Goal: Task Accomplishment & Management: Complete application form

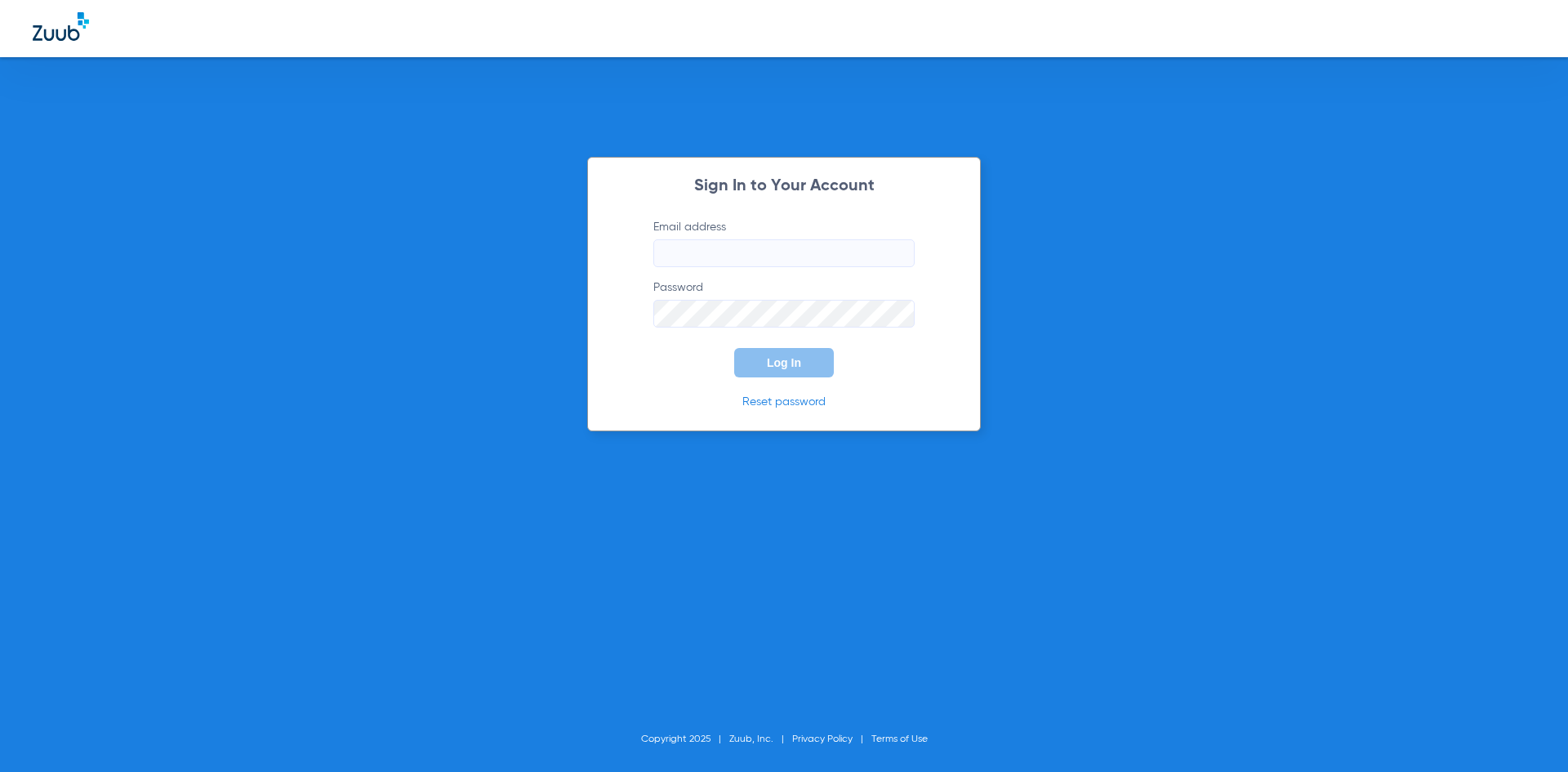
type input "info@bluewavesmiles.com"
click at [787, 372] on button "Log In" at bounding box center [784, 363] width 99 height 30
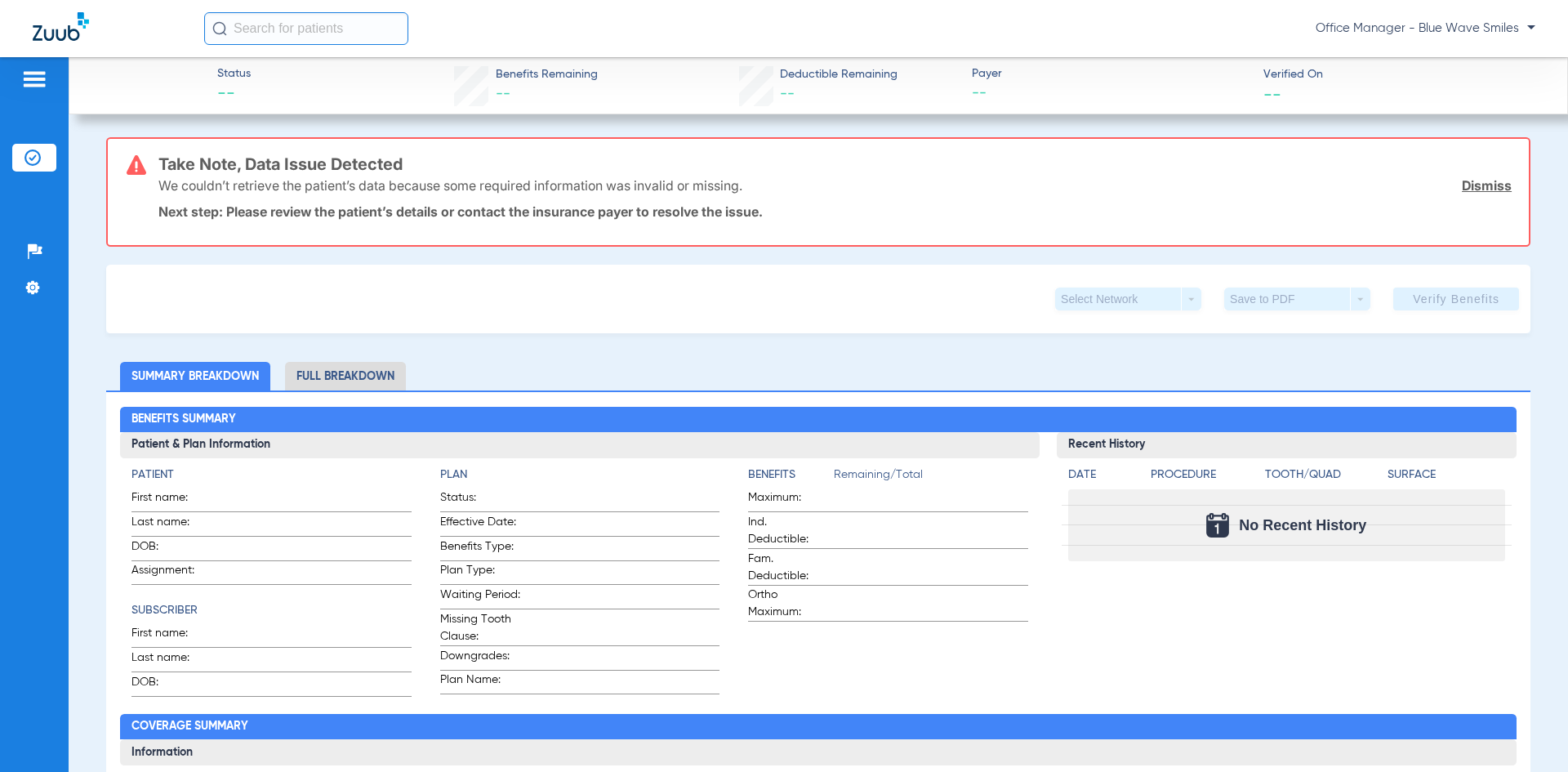
click at [15, 161] on li "Insurance Verification" at bounding box center [33, 157] width 44 height 28
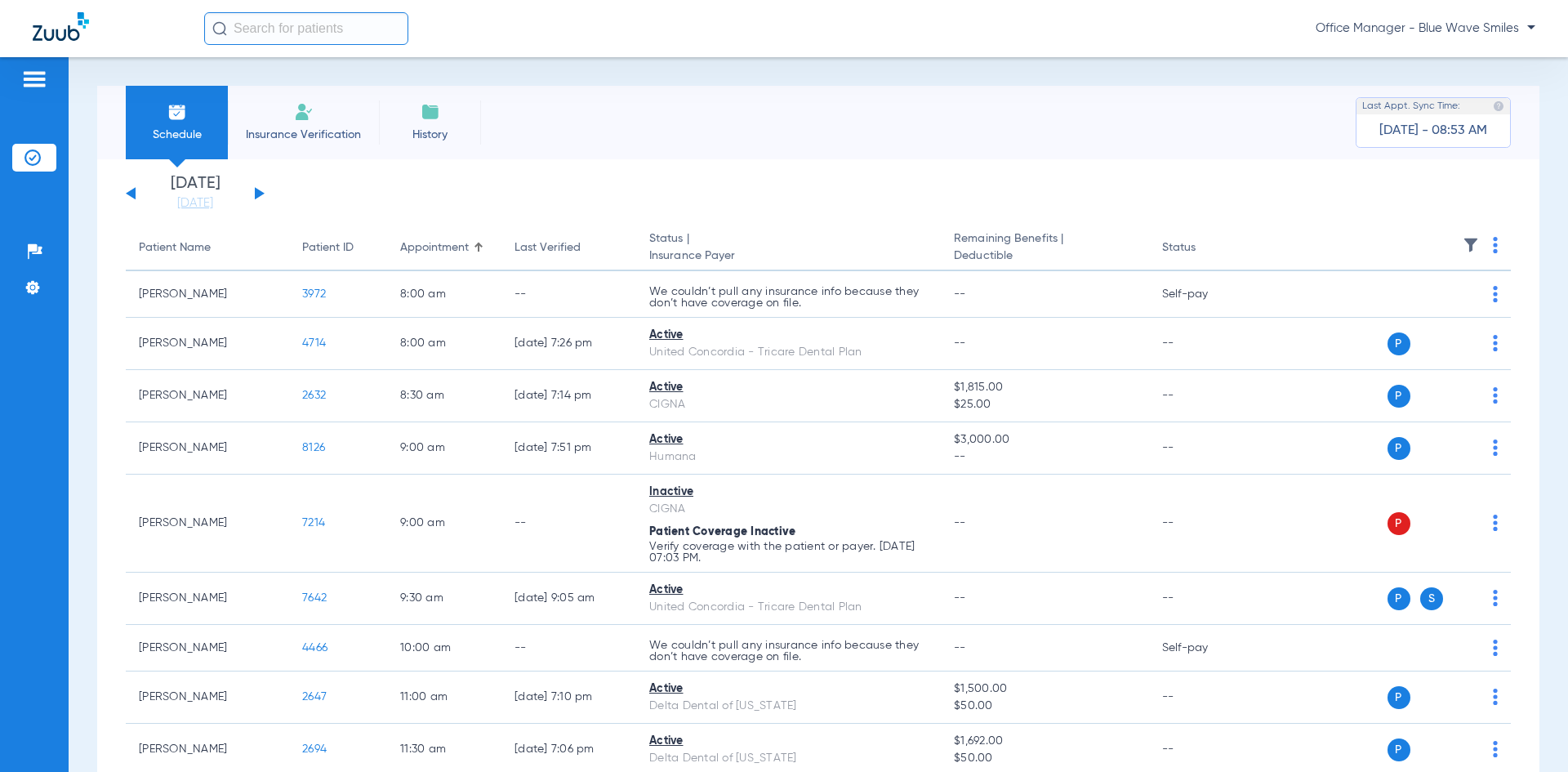
click at [331, 137] on span "Insurance Verification" at bounding box center [303, 135] width 127 height 17
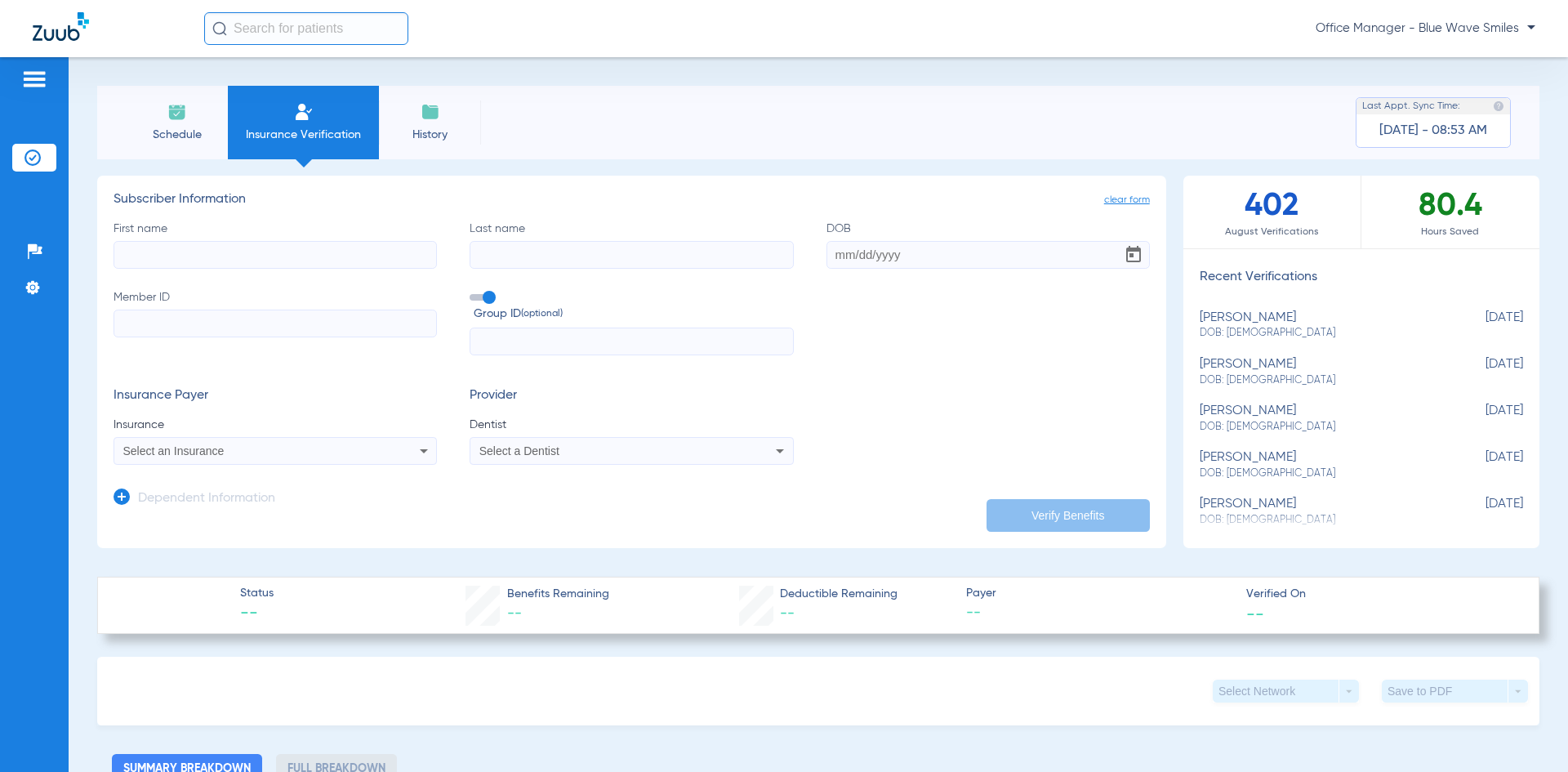
click at [233, 263] on input "First name" at bounding box center [274, 255] width 324 height 28
type input "[PERSON_NAME]"
click at [531, 257] on input "Last name" at bounding box center [631, 255] width 324 height 28
type input "Vara"
paste input "110061404"
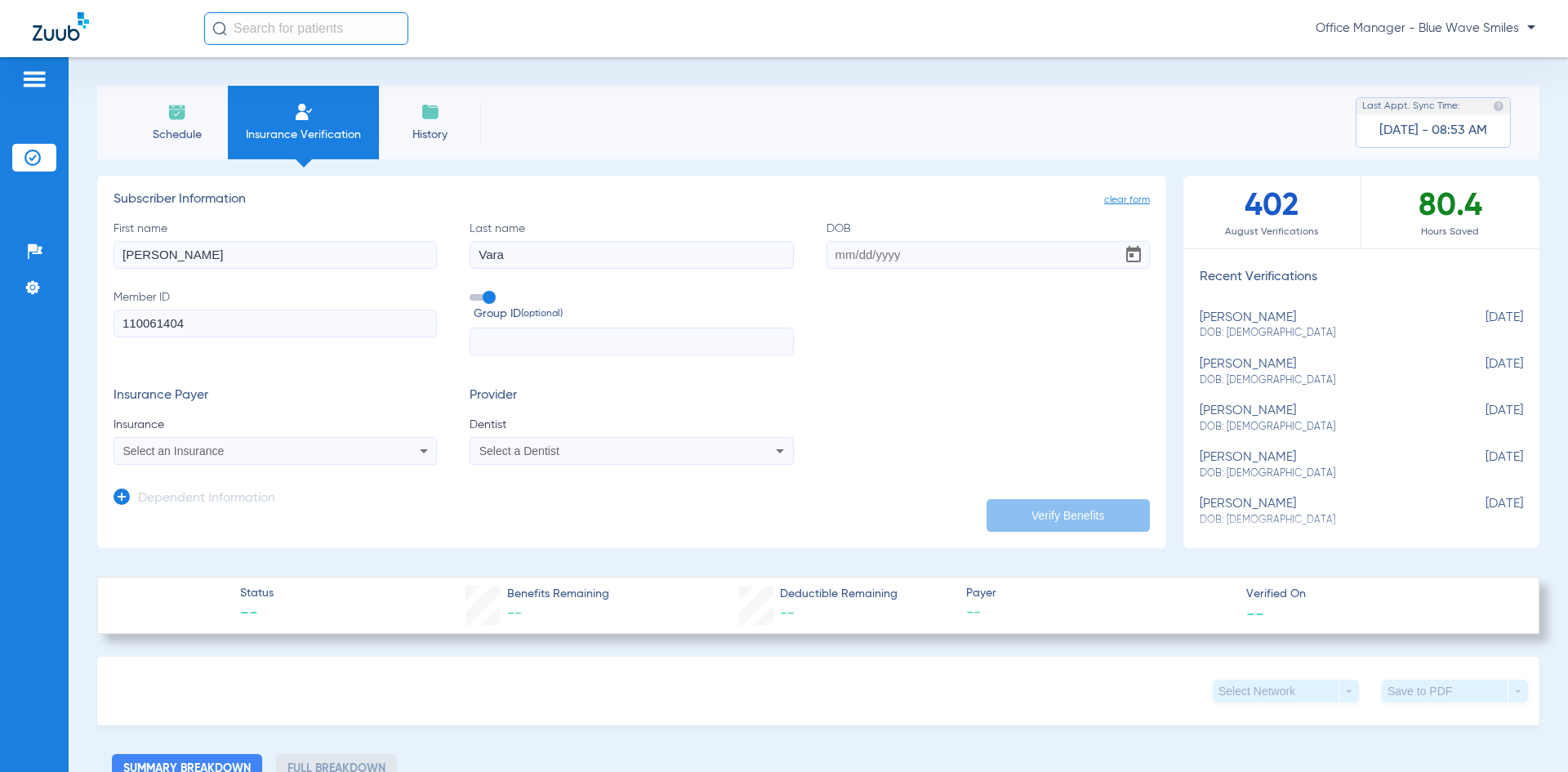
type input "110061404"
click at [291, 450] on div "Select an Insurance" at bounding box center [245, 451] width 244 height 12
click at [419, 452] on div at bounding box center [784, 386] width 1568 height 772
click at [431, 446] on div "Select an Insurance" at bounding box center [274, 450] width 322 height 20
drag, startPoint x: 313, startPoint y: 507, endPoint x: 314, endPoint y: 499, distance: 8.1
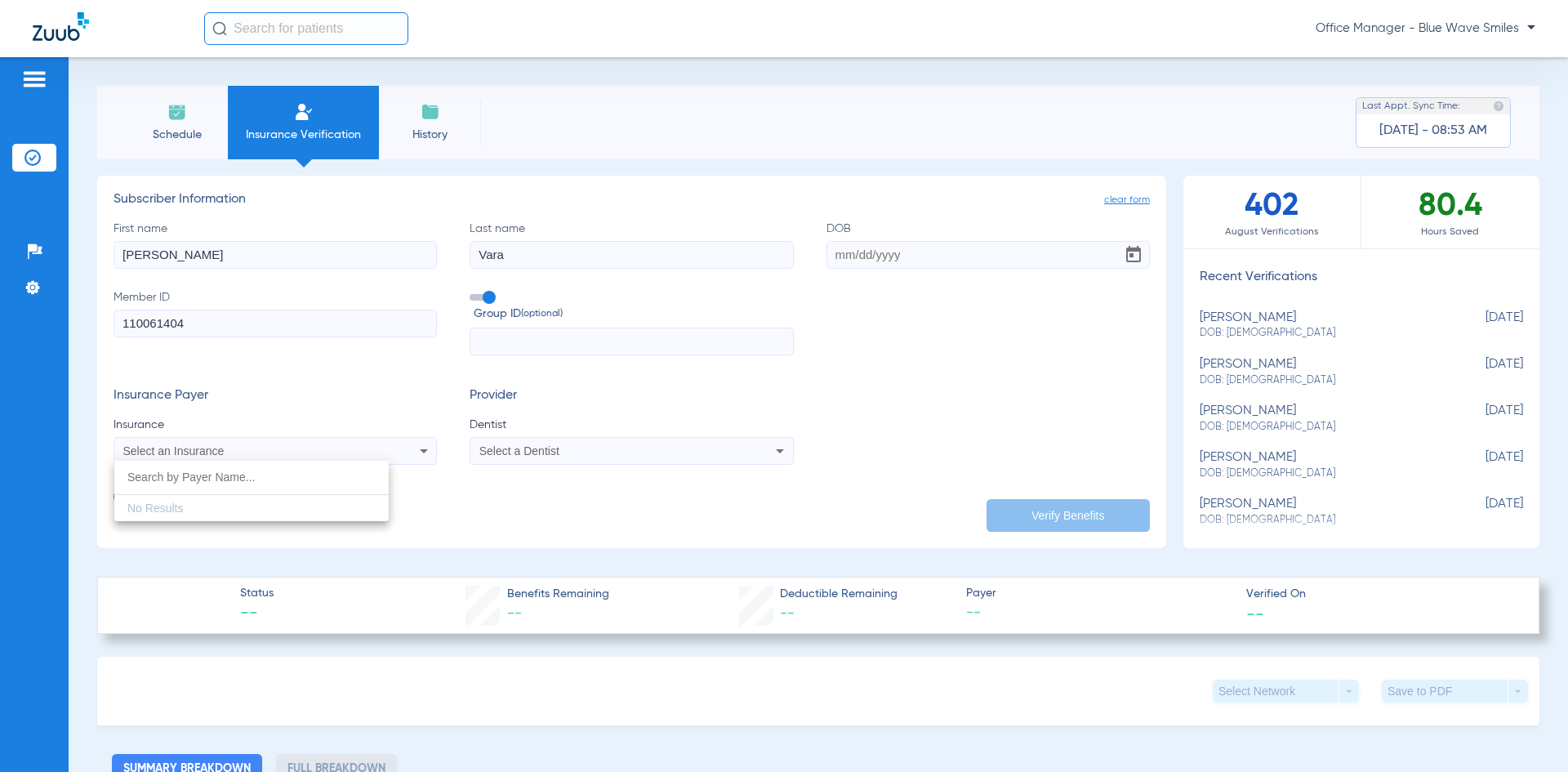
click at [315, 504] on div "No Results" at bounding box center [251, 490] width 274 height 60
click at [258, 489] on input "dropdown search" at bounding box center [251, 477] width 274 height 33
click at [417, 459] on div at bounding box center [784, 386] width 1568 height 772
click at [418, 453] on icon at bounding box center [424, 450] width 20 height 20
click at [416, 454] on div at bounding box center [784, 386] width 1568 height 772
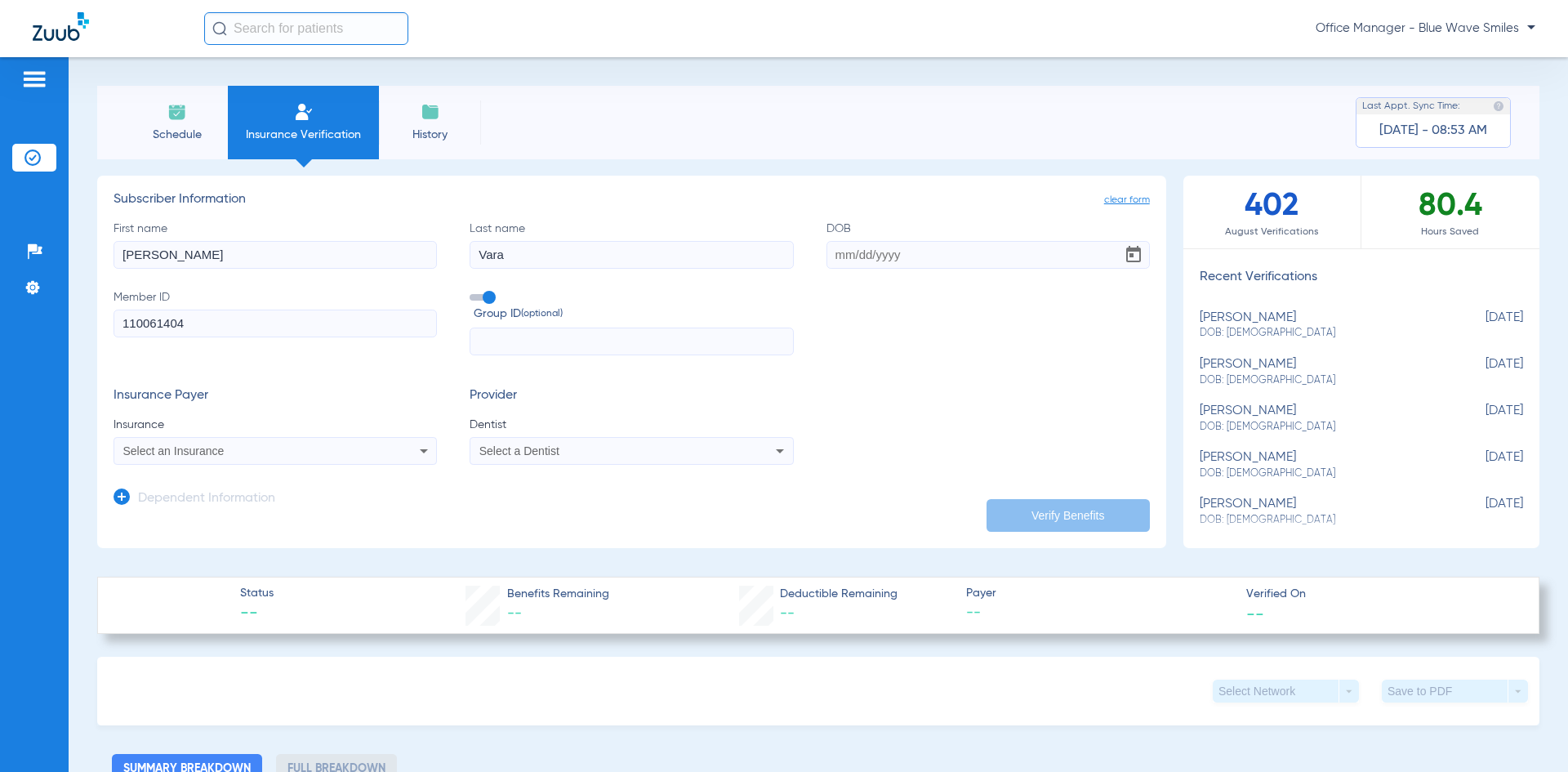
click at [841, 258] on input "DOB" at bounding box center [988, 255] width 324 height 28
type input "[DATE]"
click at [287, 432] on span "Insurance" at bounding box center [274, 424] width 324 height 17
click at [296, 446] on div "Select an Insurance" at bounding box center [245, 451] width 244 height 12
click at [293, 474] on input "dropdown search" at bounding box center [251, 477] width 274 height 33
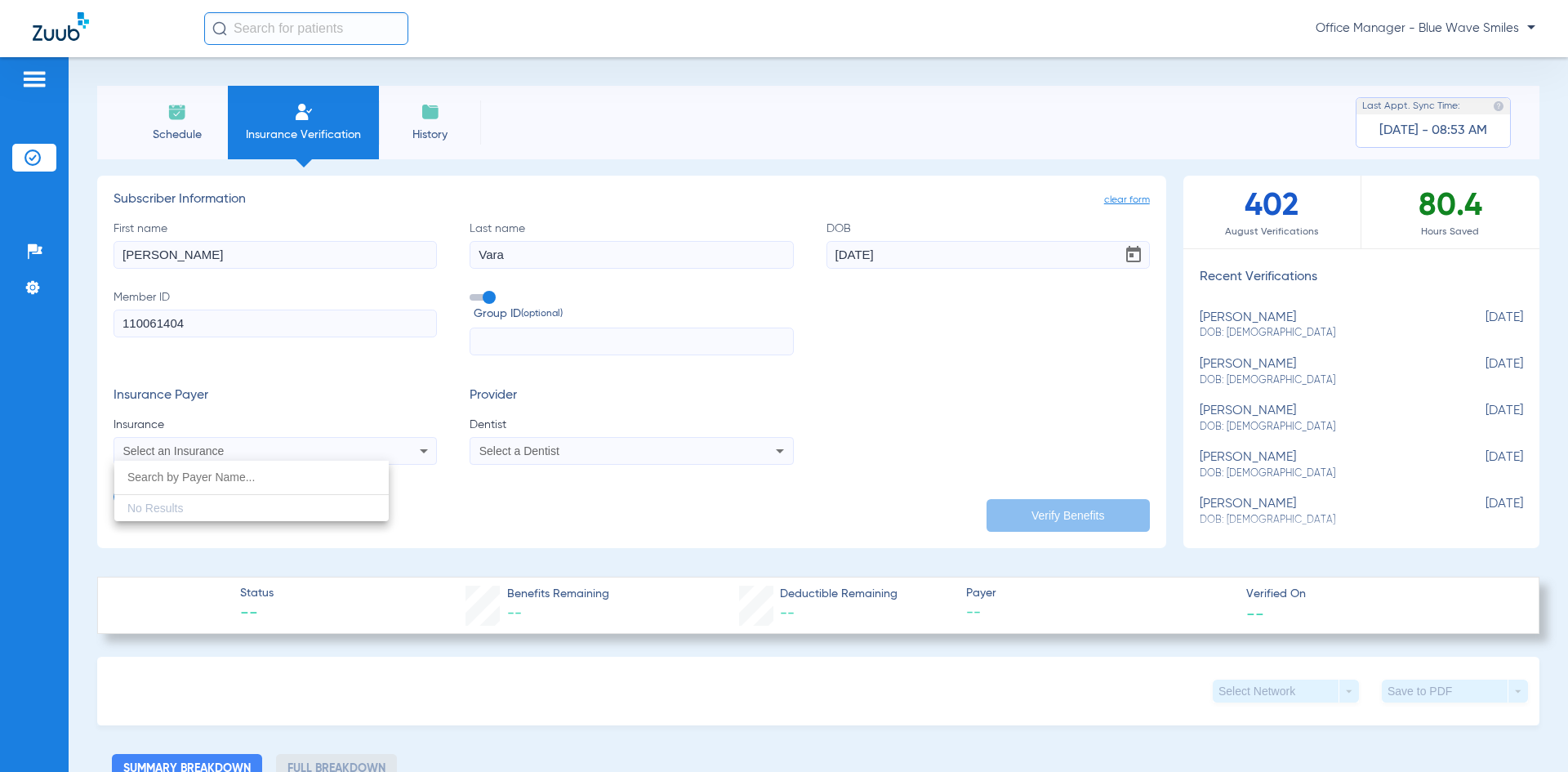
click at [232, 502] on div "No Results" at bounding box center [251, 490] width 274 height 60
click at [420, 454] on div at bounding box center [784, 386] width 1568 height 772
click at [770, 455] on icon at bounding box center [780, 450] width 20 height 20
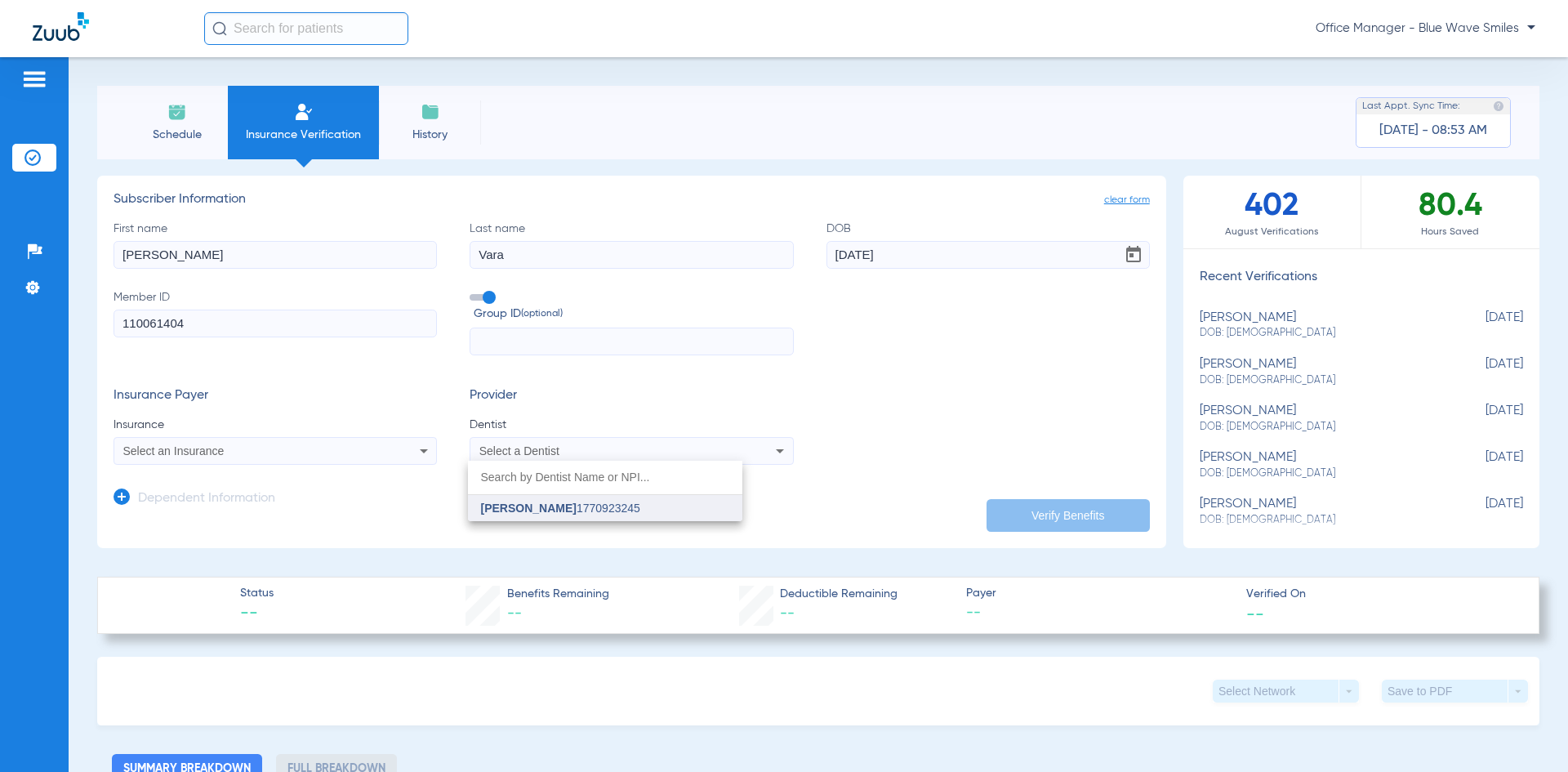
click at [633, 509] on span "[PERSON_NAME] 1770923245" at bounding box center [561, 508] width 159 height 12
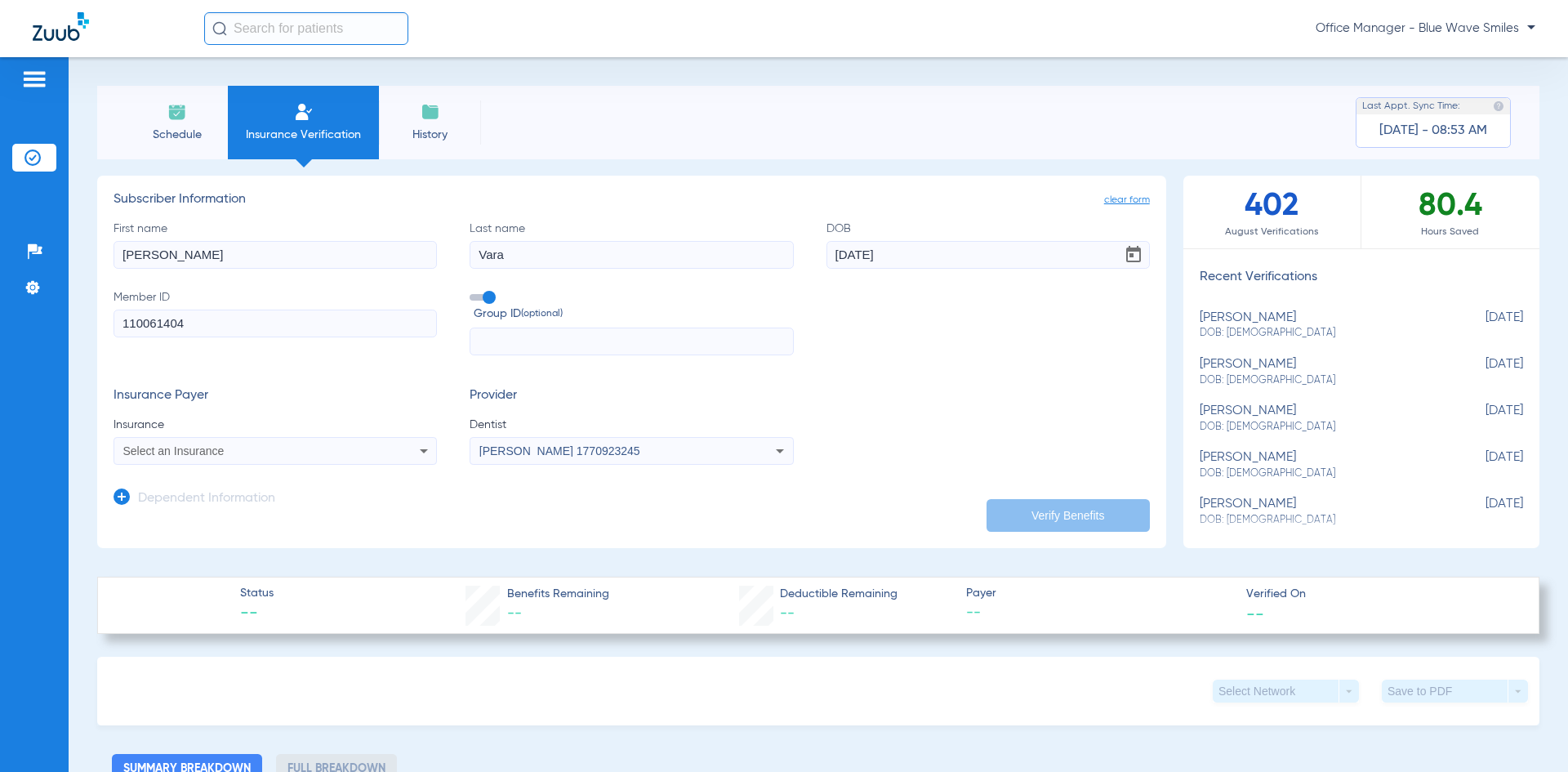
click at [414, 453] on icon at bounding box center [424, 450] width 20 height 20
click at [422, 450] on div at bounding box center [784, 386] width 1568 height 772
click at [392, 477] on app-dependent-form "Dependent Information" at bounding box center [632, 492] width 1037 height 55
click at [409, 460] on div "Select an Insurance" at bounding box center [274, 450] width 322 height 20
click at [432, 453] on div at bounding box center [784, 386] width 1568 height 772
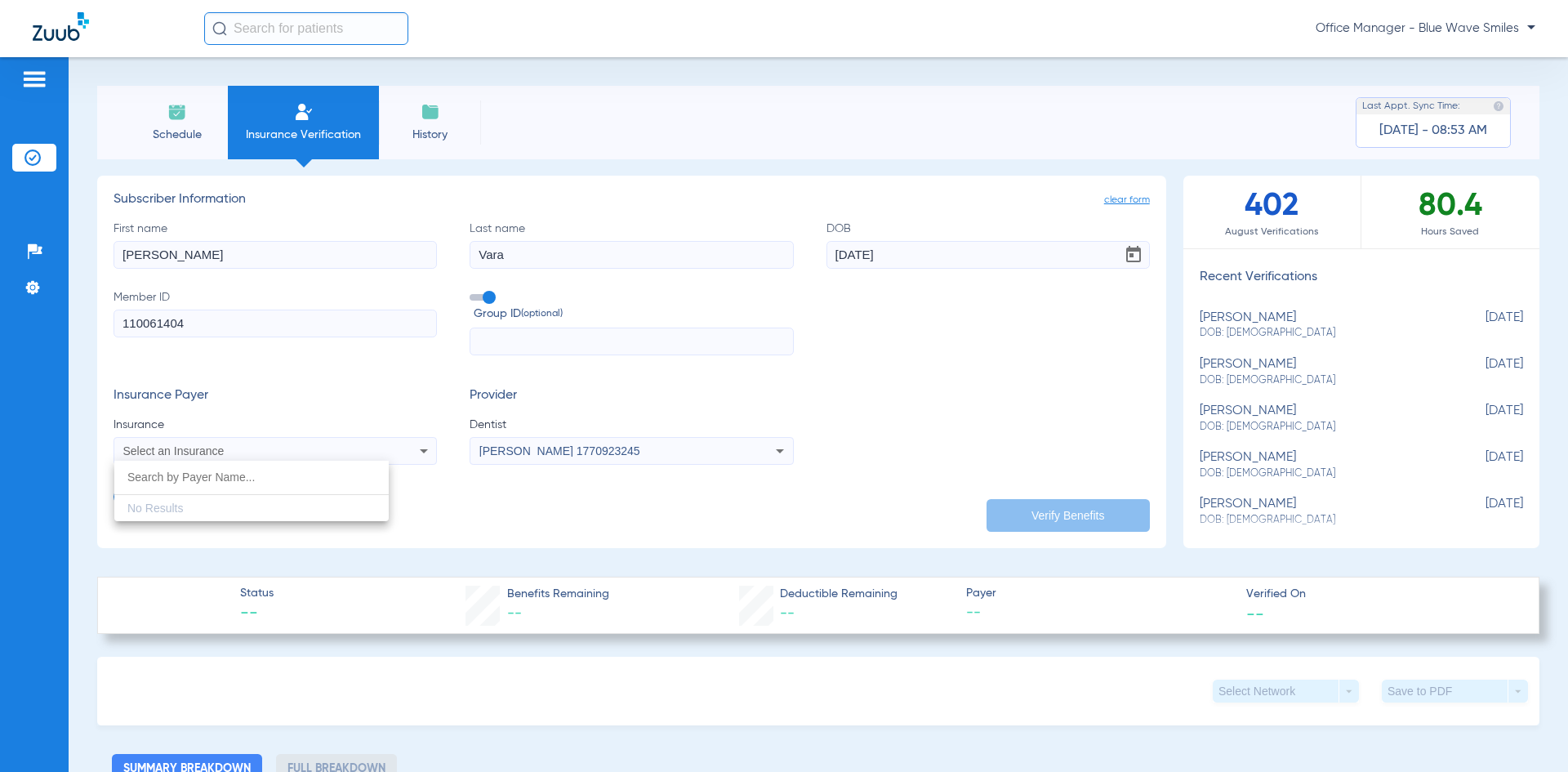
click at [422, 455] on icon at bounding box center [424, 450] width 20 height 20
click at [419, 455] on div at bounding box center [784, 386] width 1568 height 772
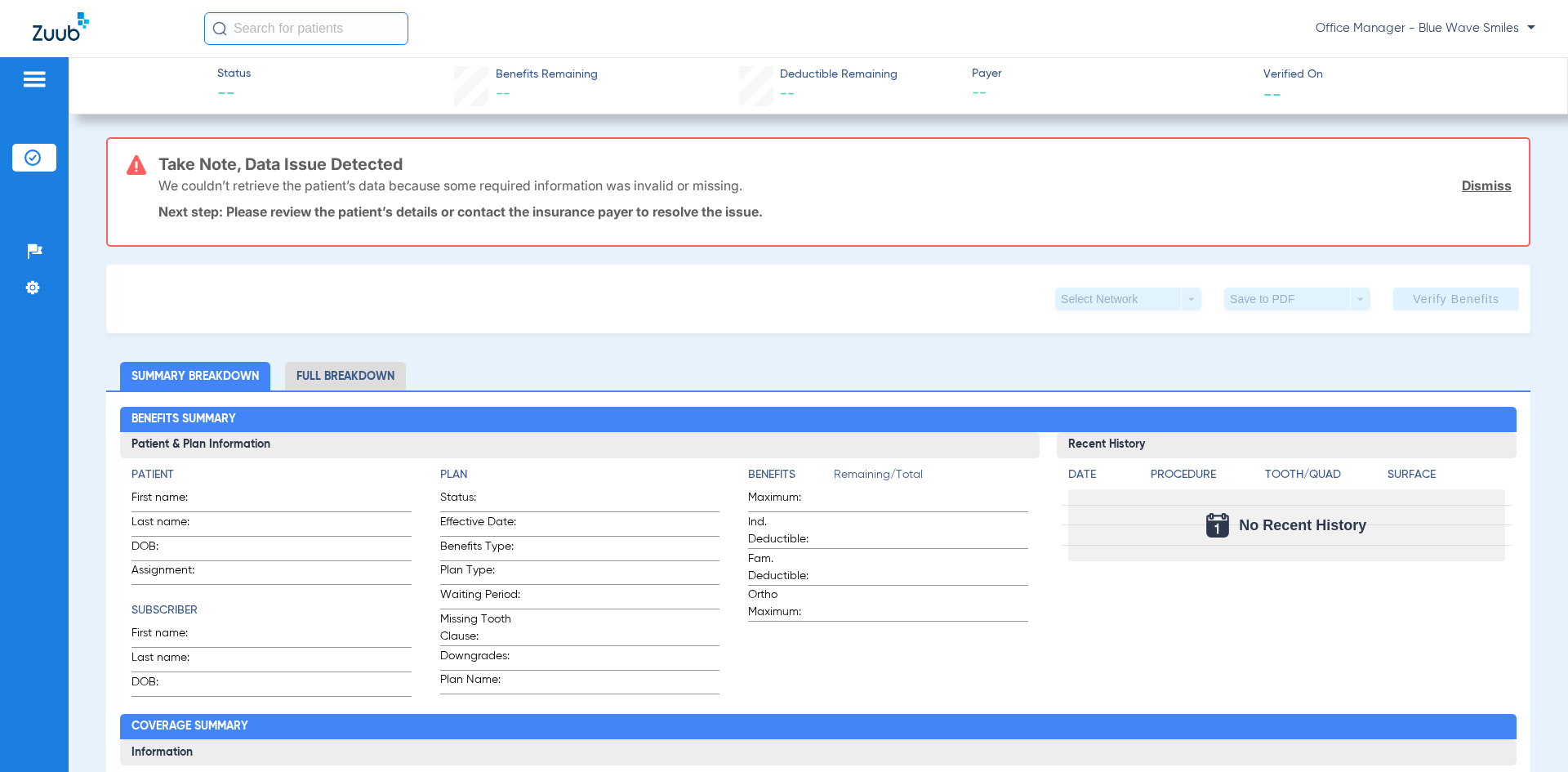
click at [34, 161] on img at bounding box center [32, 157] width 17 height 17
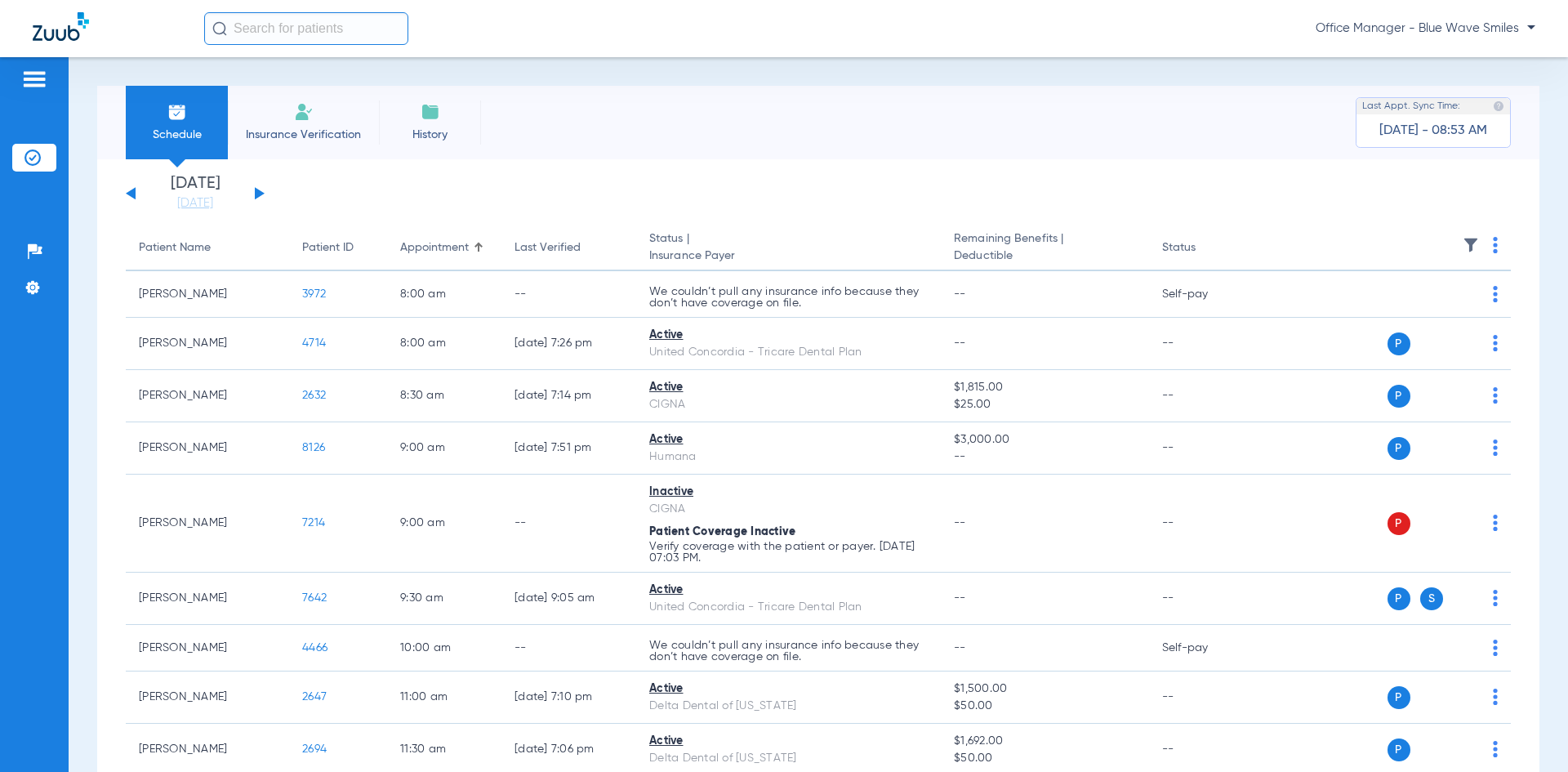
click at [291, 127] on span "Insurance Verification" at bounding box center [303, 135] width 127 height 17
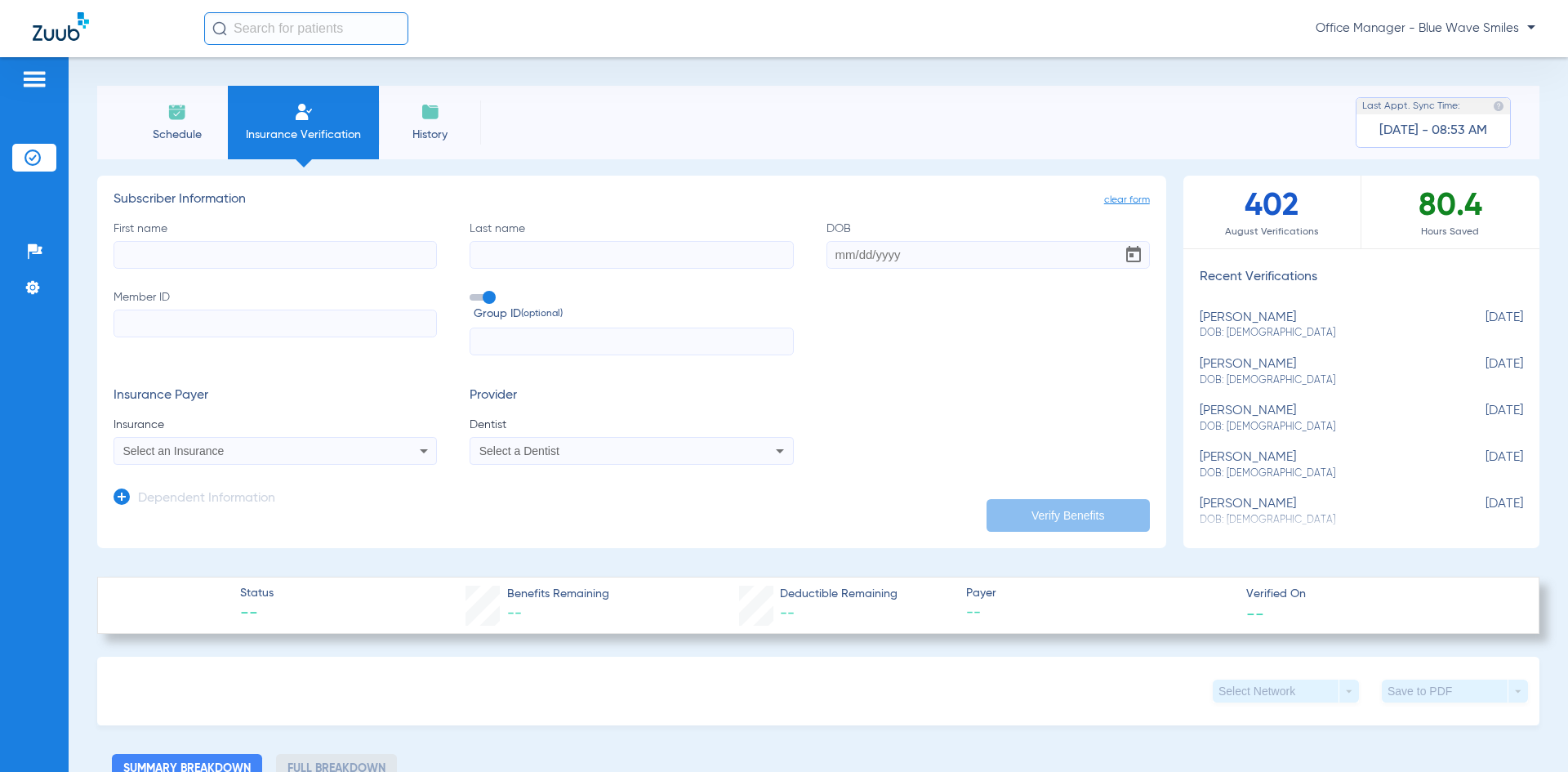
click at [247, 256] on input "First name" at bounding box center [274, 255] width 324 height 28
type input "[PERSON_NAME]"
click at [508, 256] on input "Last name" at bounding box center [631, 255] width 324 height 28
type input "Vara"
click at [826, 261] on input "DOB" at bounding box center [988, 255] width 324 height 28
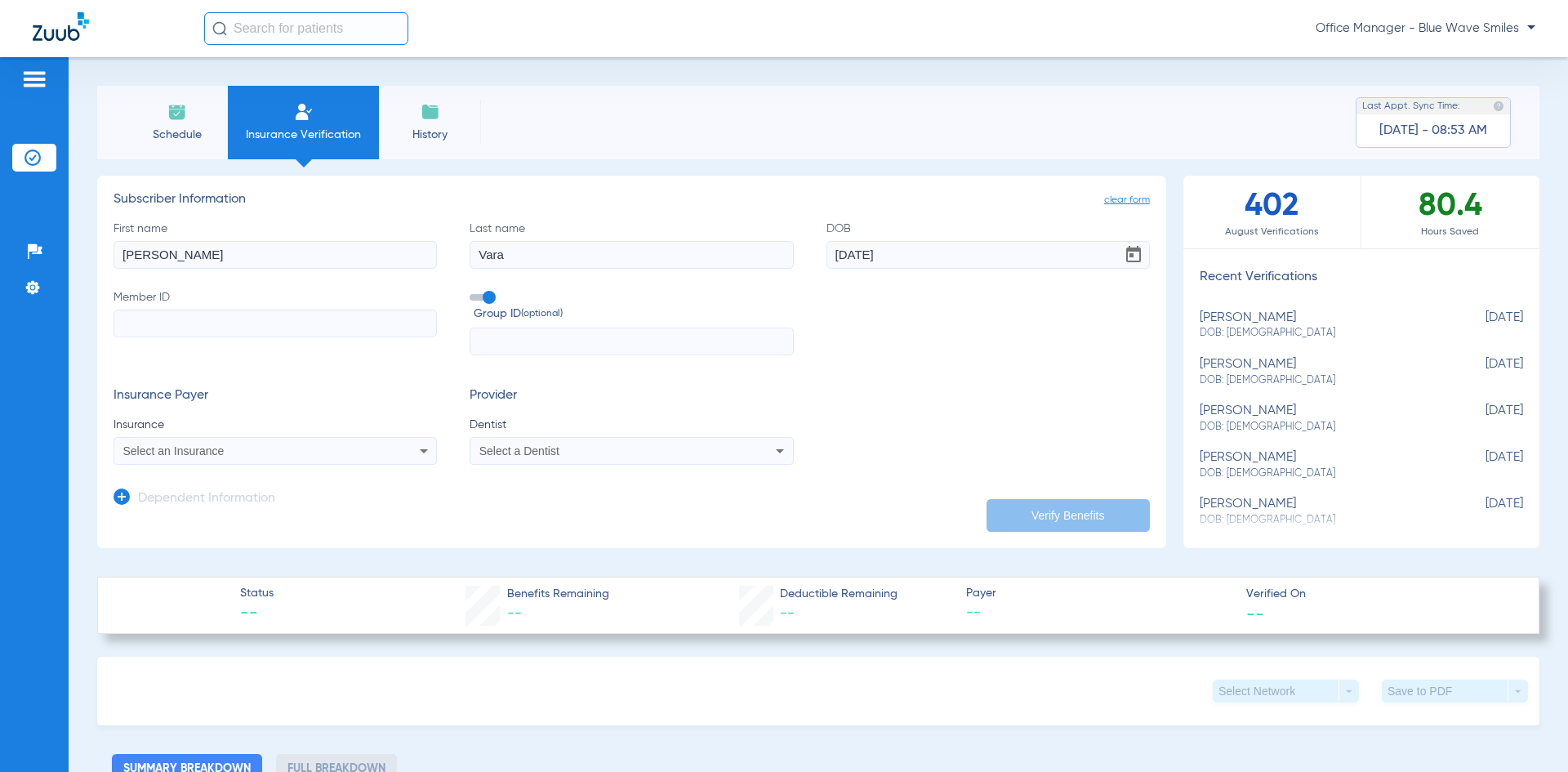
click at [927, 258] on input "[DATE]" at bounding box center [988, 255] width 324 height 28
drag, startPoint x: 910, startPoint y: 254, endPoint x: 850, endPoint y: 259, distance: 60.2
click at [850, 259] on input "[DATE]" at bounding box center [988, 255] width 324 height 28
click at [909, 262] on input "[DATE]" at bounding box center [988, 255] width 324 height 28
type input "[DATE]"
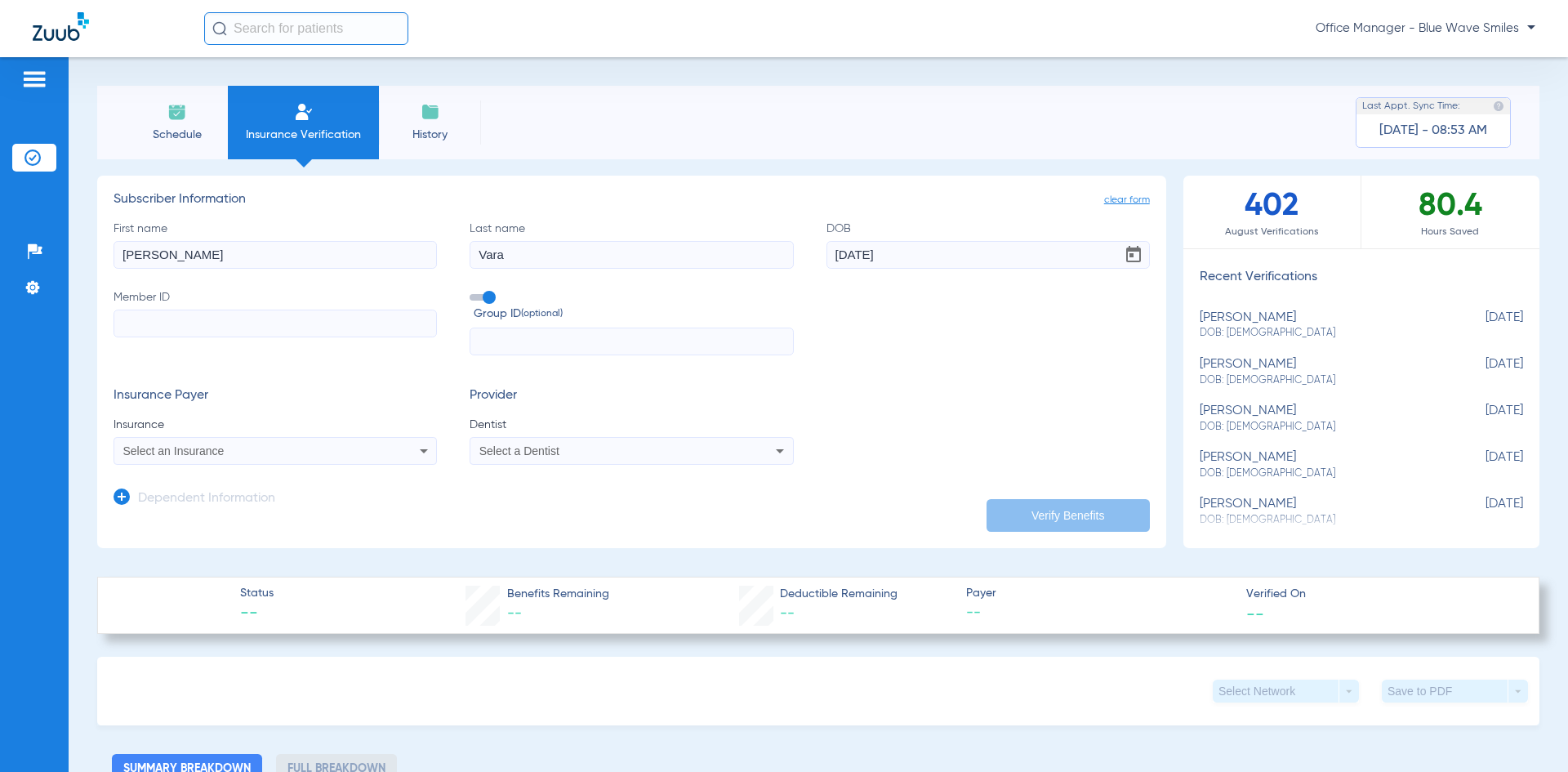
paste input "110061404"
type input "110061404"
click at [426, 452] on icon at bounding box center [424, 450] width 20 height 20
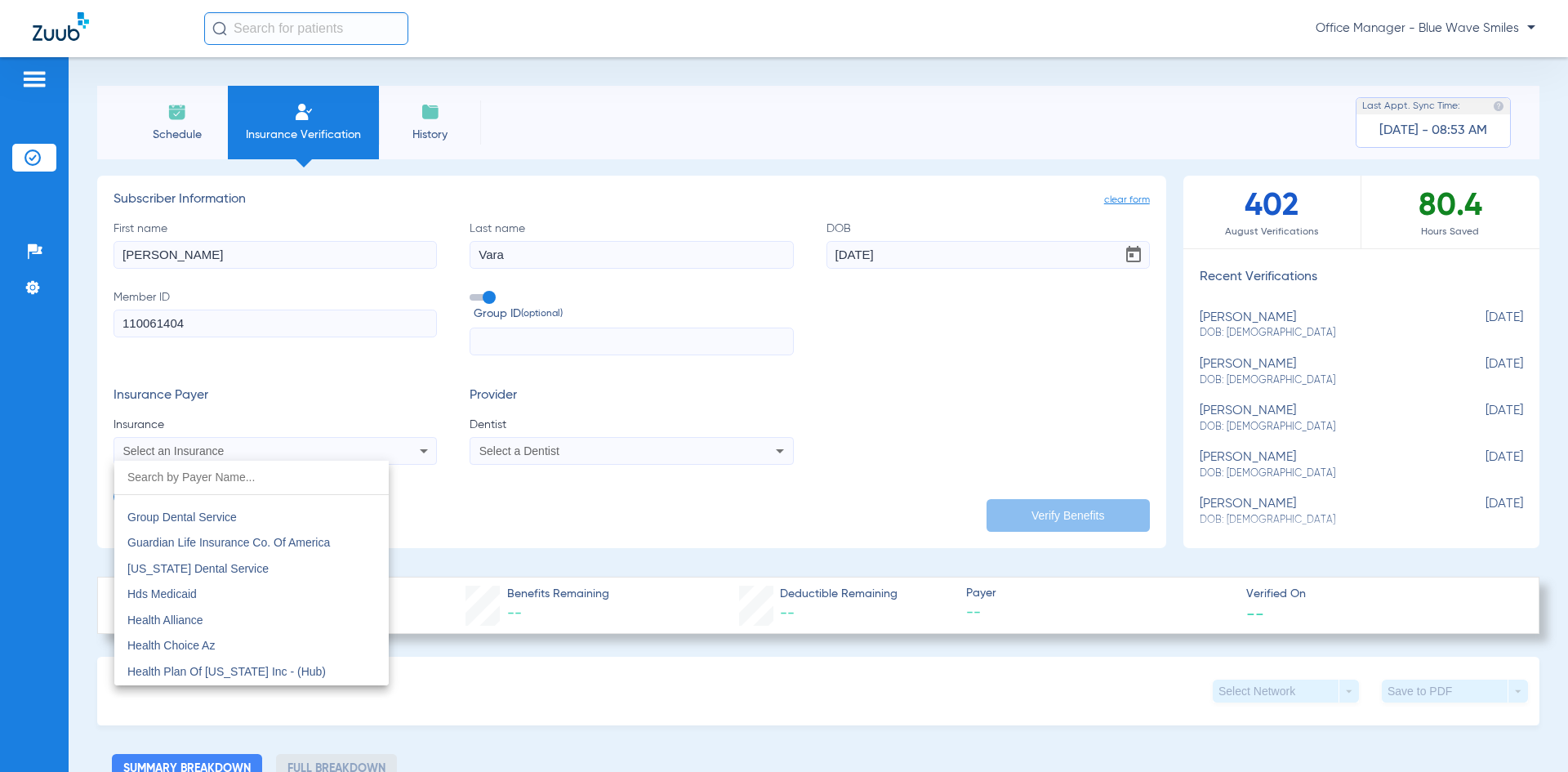
scroll to position [5472, 0]
click at [193, 544] on span "Guardian Life Insurance Co. Of America" at bounding box center [229, 541] width 203 height 13
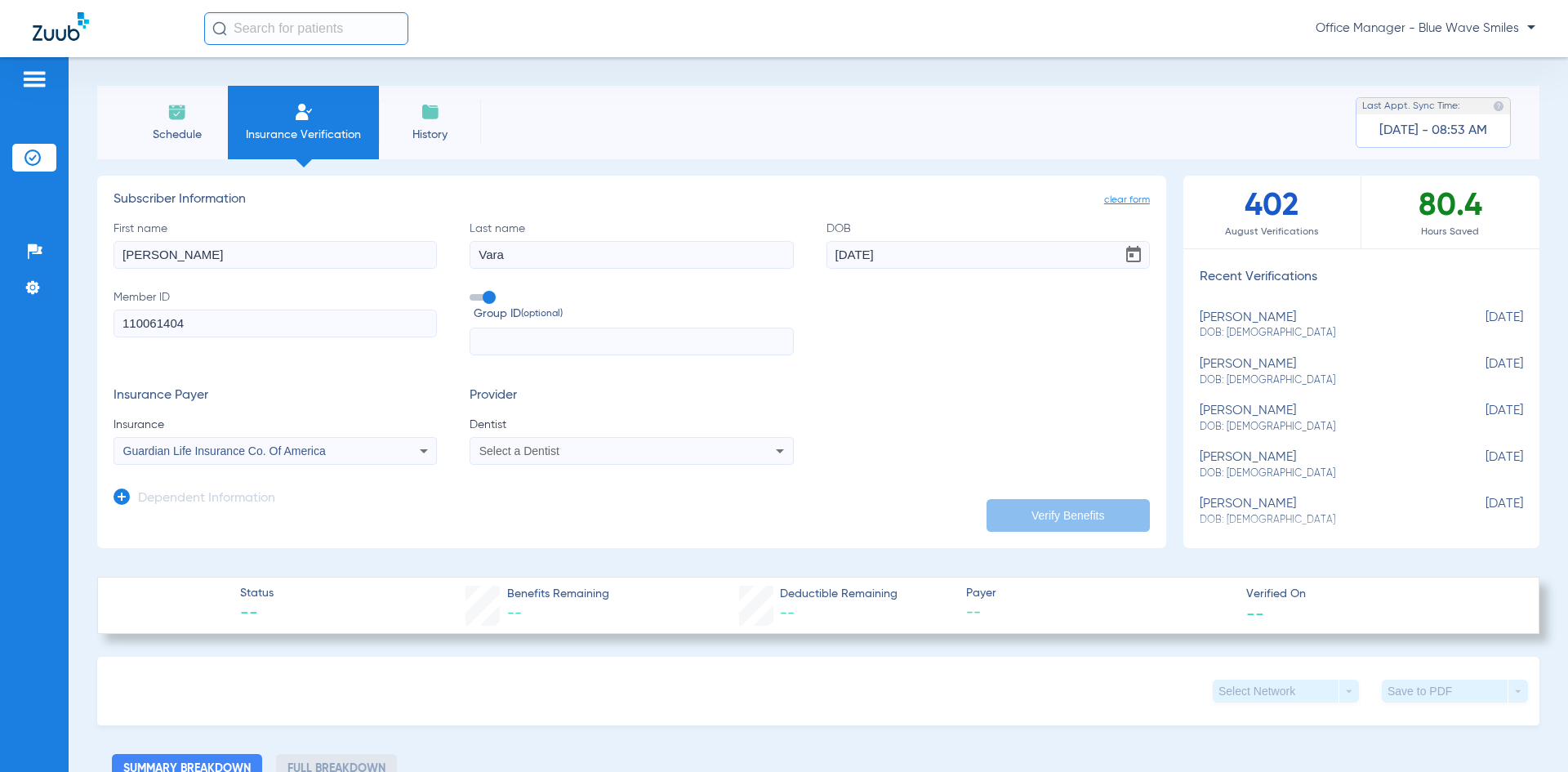
click at [773, 447] on icon at bounding box center [780, 450] width 20 height 20
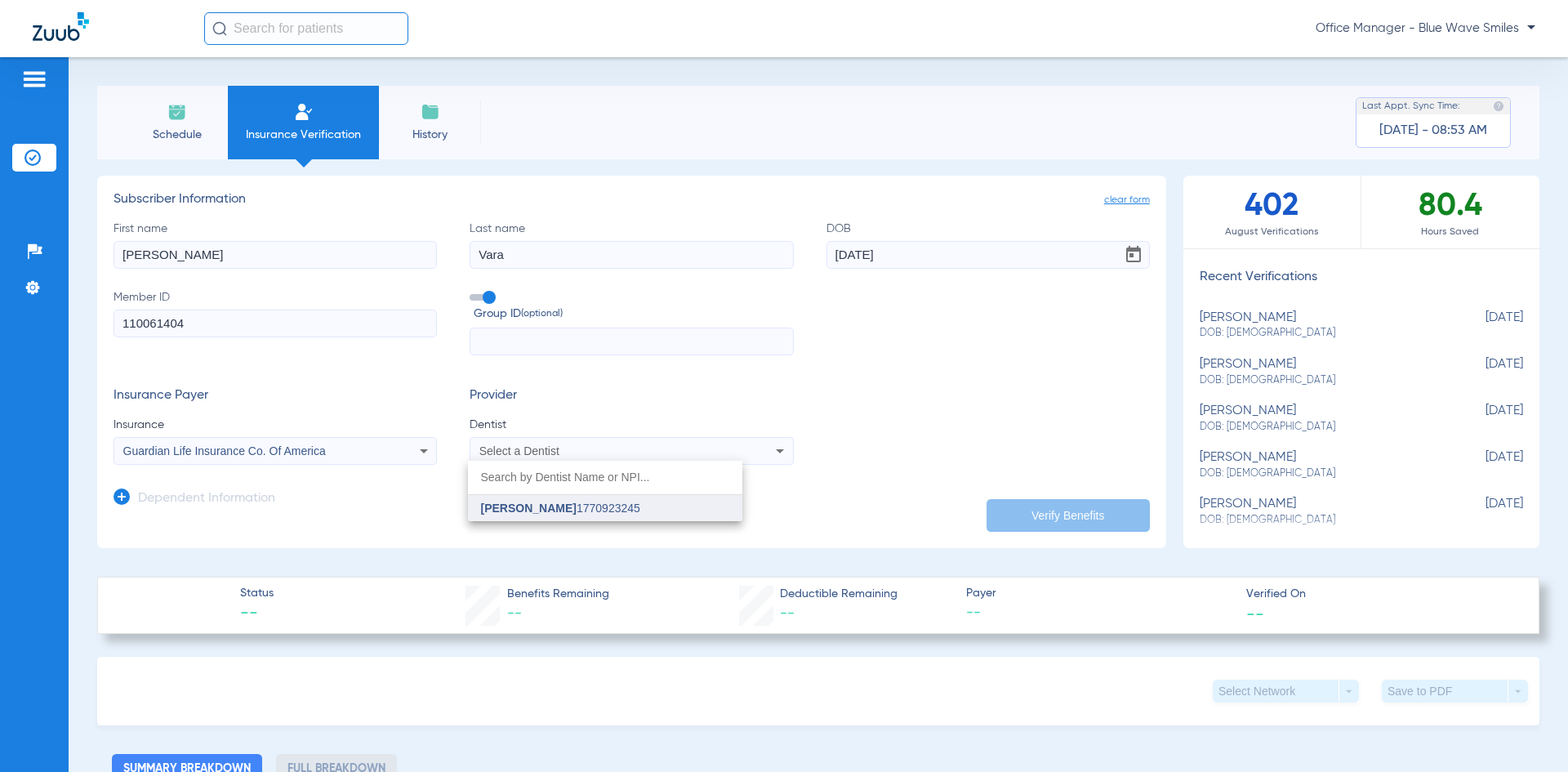
click at [623, 511] on span "[PERSON_NAME] 1770923245" at bounding box center [561, 508] width 159 height 12
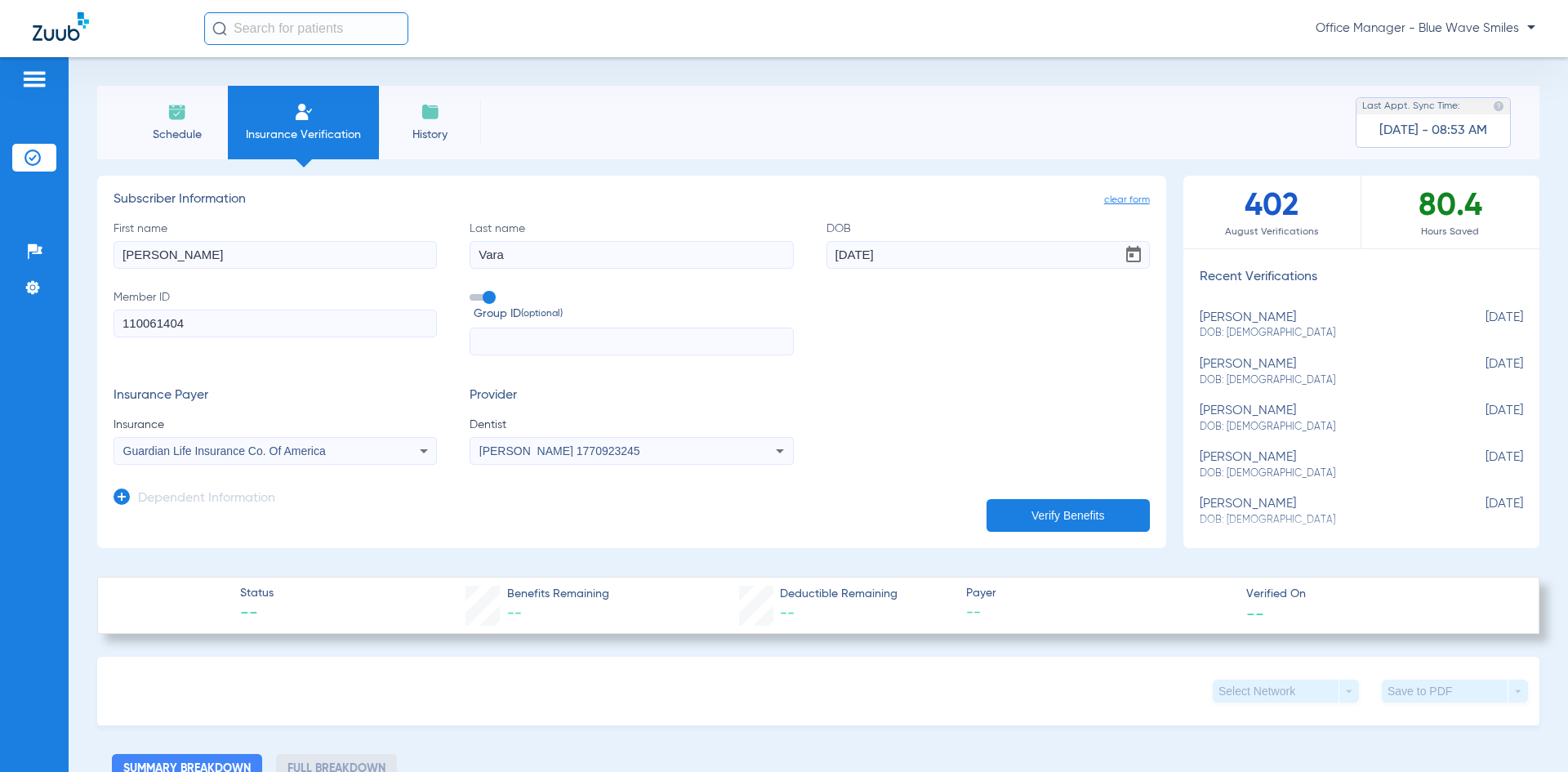
click at [1006, 515] on button "Verify Benefits" at bounding box center [1068, 514] width 163 height 32
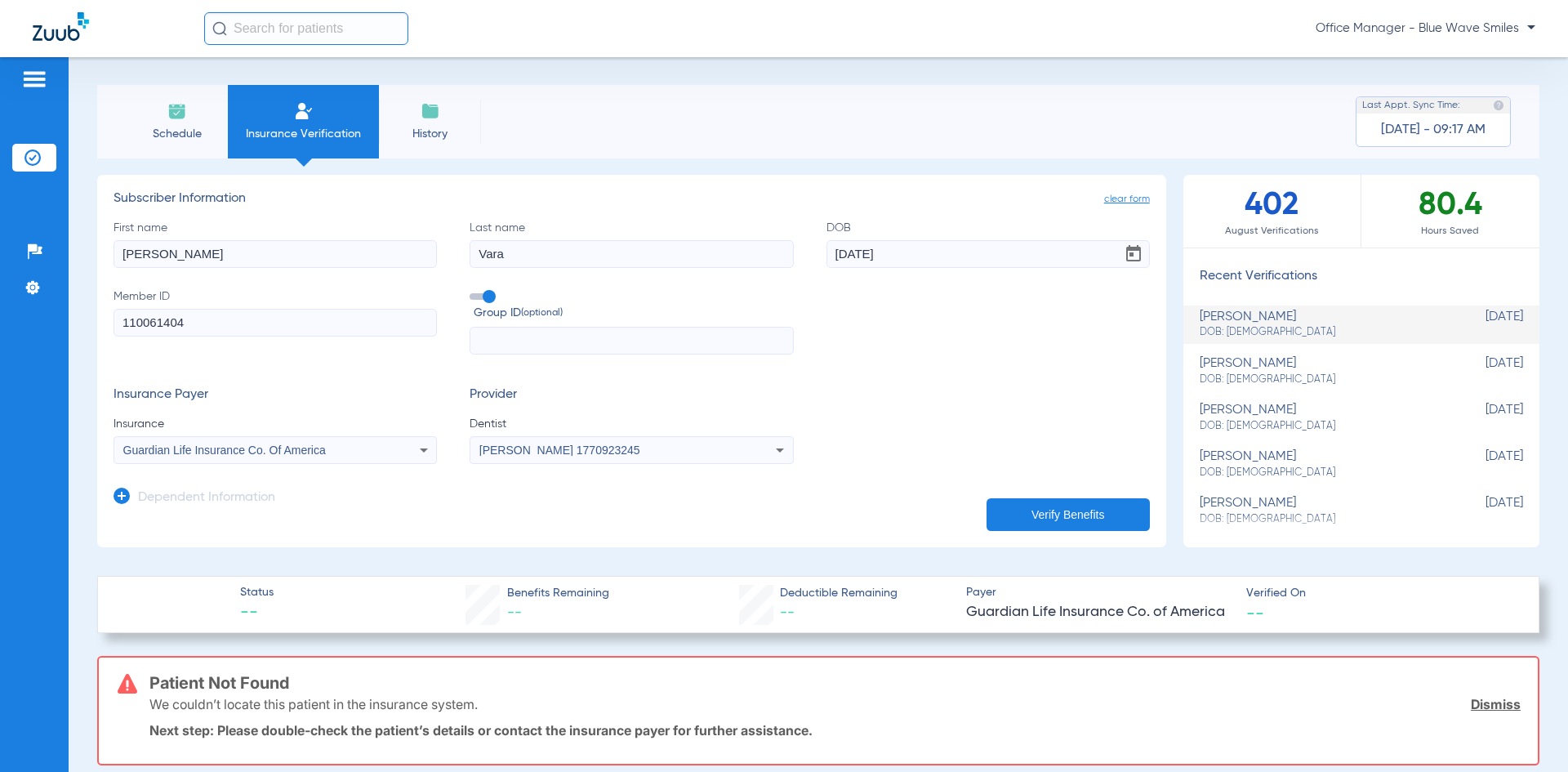
scroll to position [0, 0]
click at [912, 258] on input "[DATE]" at bounding box center [988, 255] width 324 height 28
type input "[DATE]"
drag, startPoint x: 213, startPoint y: 332, endPoint x: 0, endPoint y: 341, distance: 213.2
click at [0, 340] on div "Patients Insurance Verification Setup Help Center Settings Schedule Insurance V…" at bounding box center [784, 443] width 1568 height 772
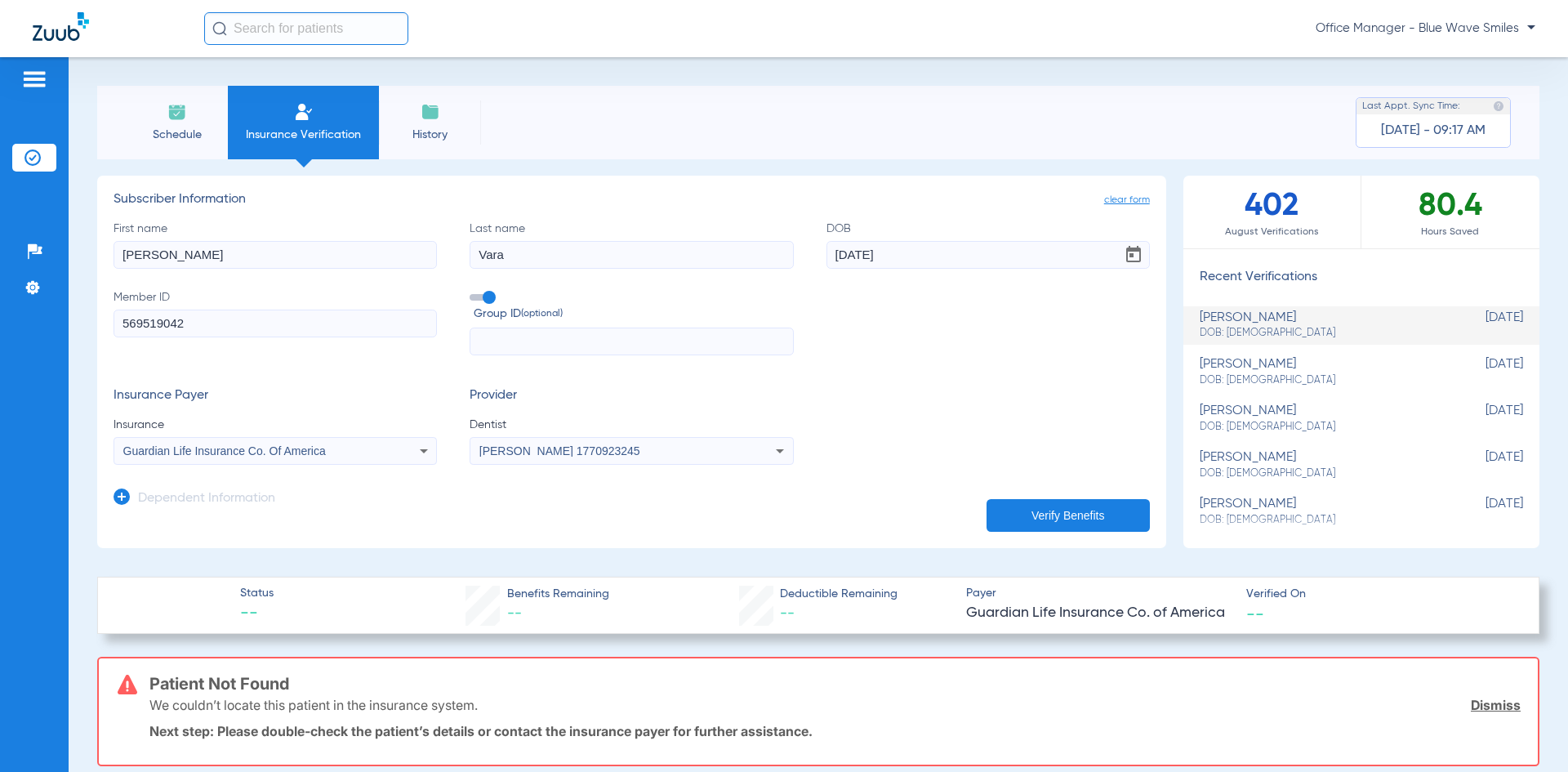
type input "569519042"
click at [415, 460] on icon at bounding box center [424, 450] width 20 height 20
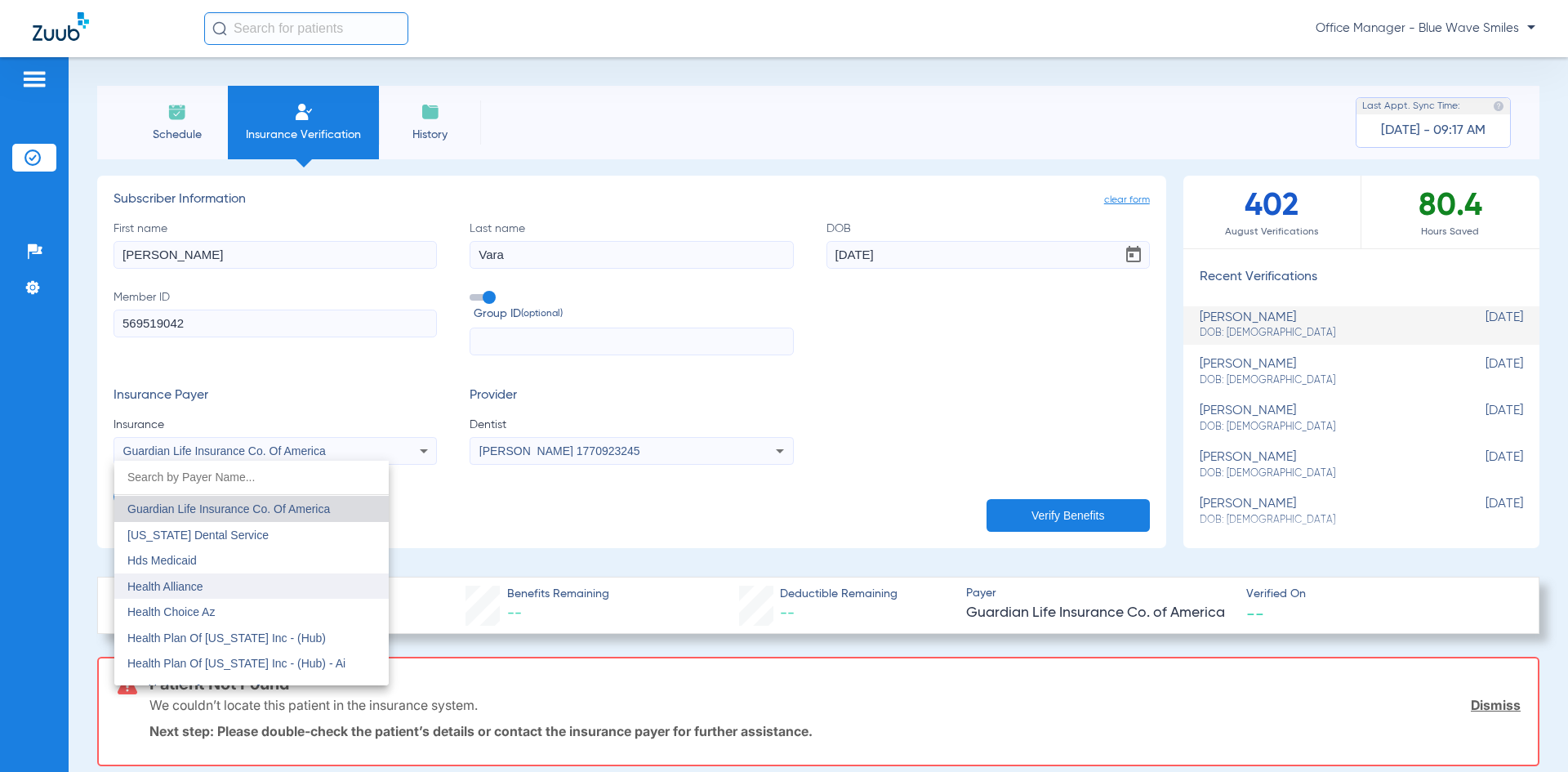
scroll to position [5423, 0]
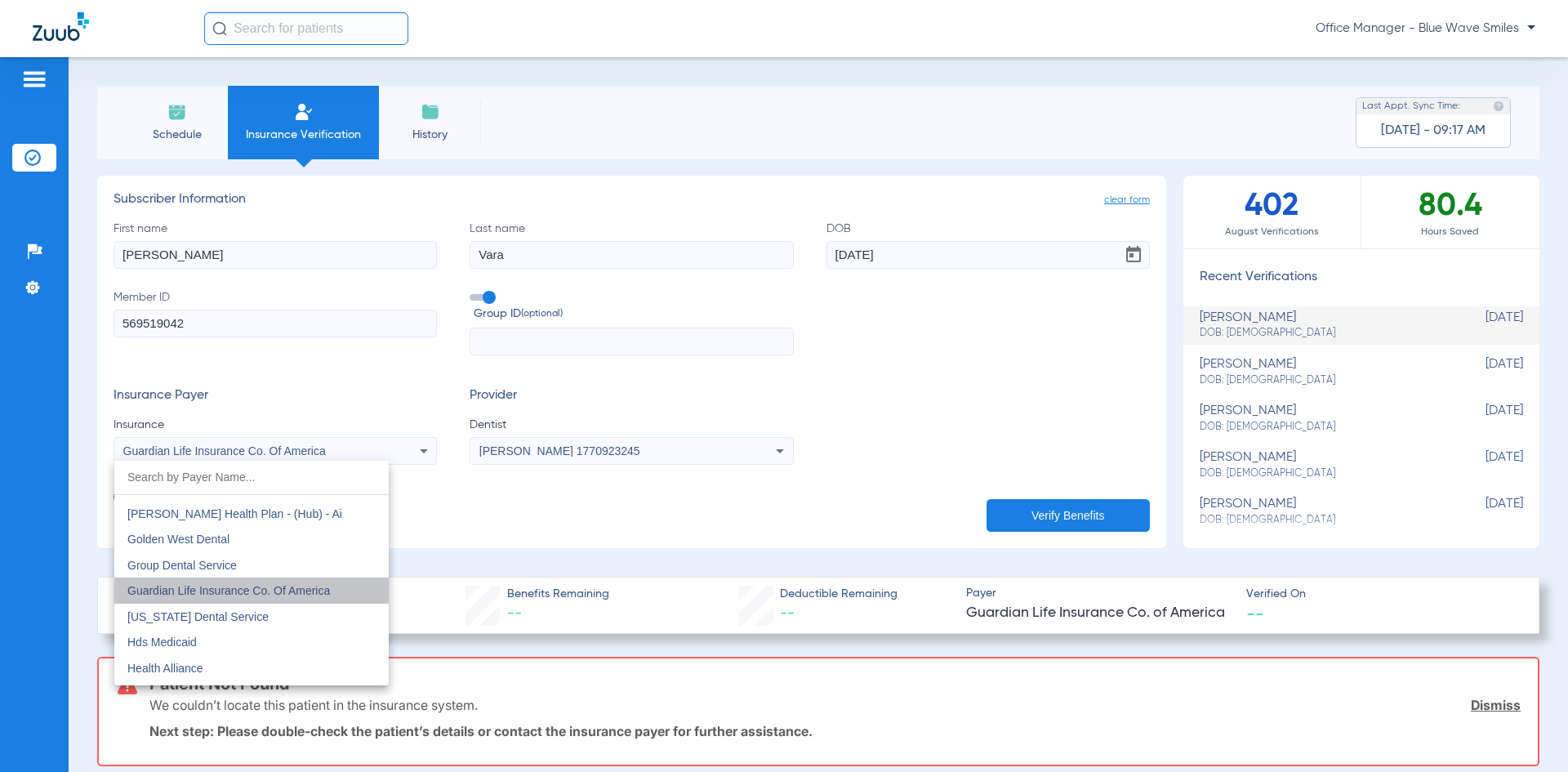
click at [278, 590] on span "Guardian Life Insurance Co. Of America" at bounding box center [229, 590] width 203 height 13
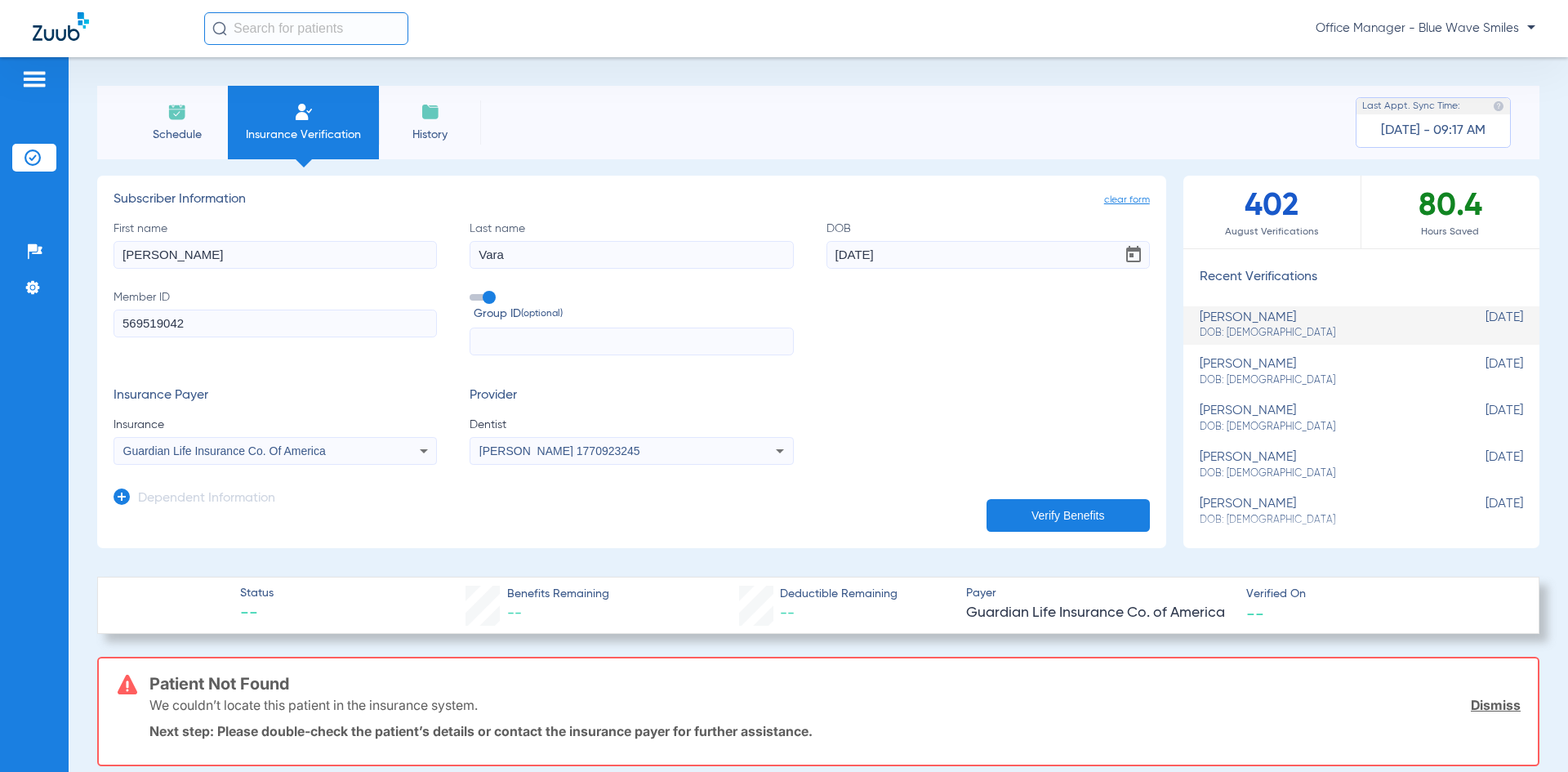
click at [996, 515] on button "Verify Benefits" at bounding box center [1068, 514] width 163 height 32
